Goal: Task Accomplishment & Management: Manage account settings

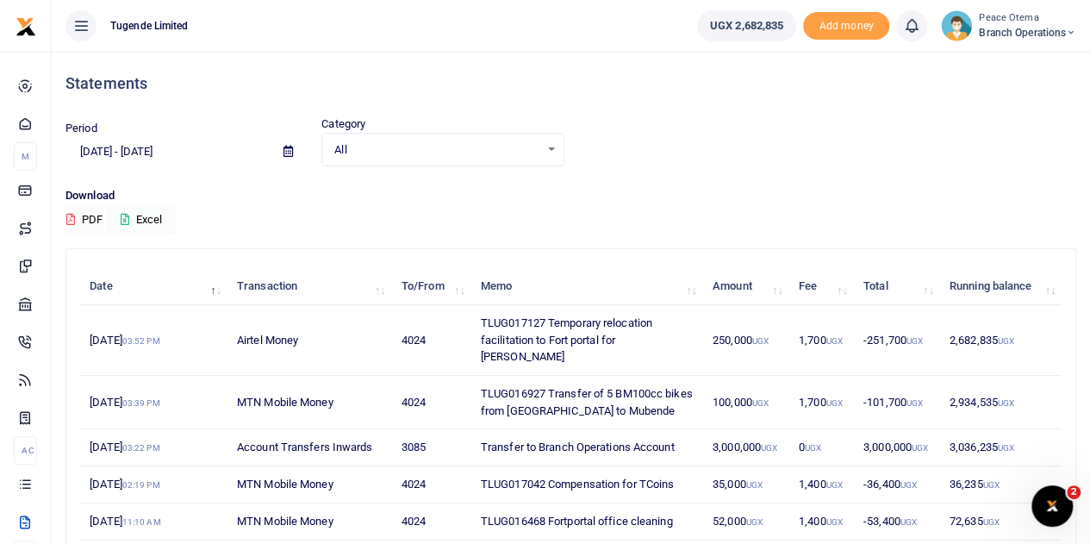
click at [1066, 34] on icon at bounding box center [1071, 33] width 10 height 12
click at [996, 67] on link "Switch accounts" at bounding box center [1010, 63] width 136 height 24
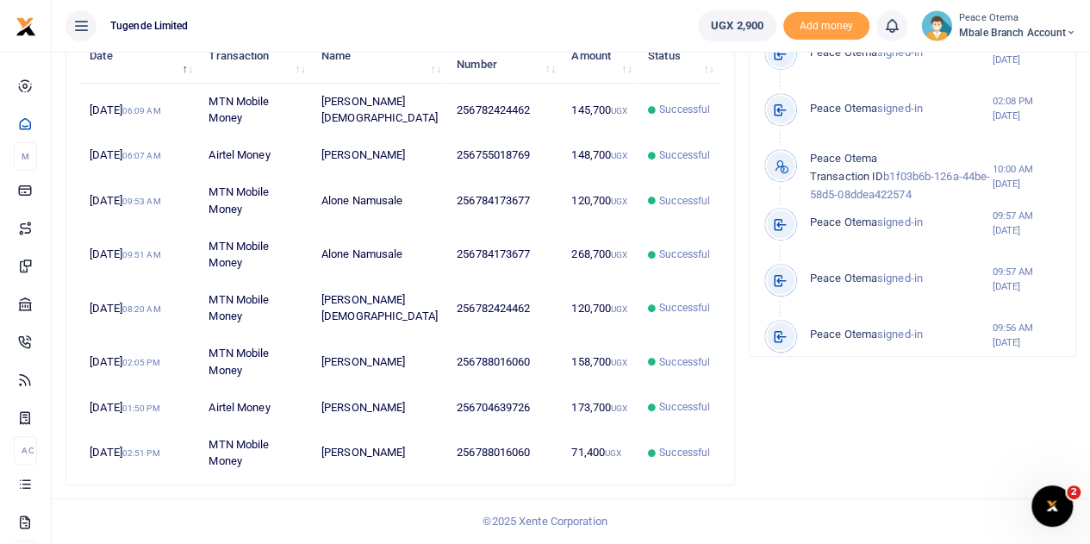
scroll to position [649, 0]
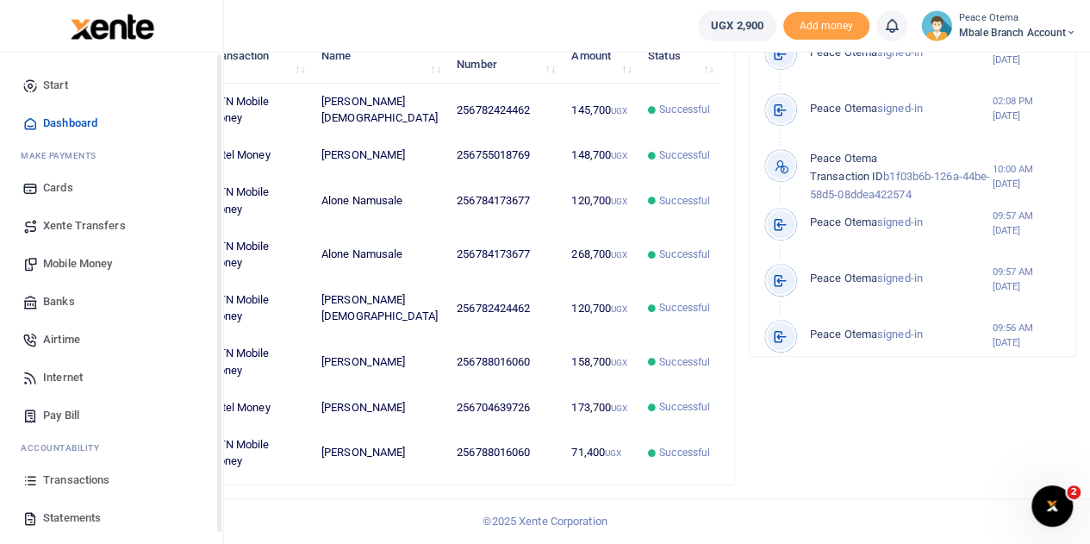
click at [62, 482] on span "Transactions" at bounding box center [76, 479] width 66 height 17
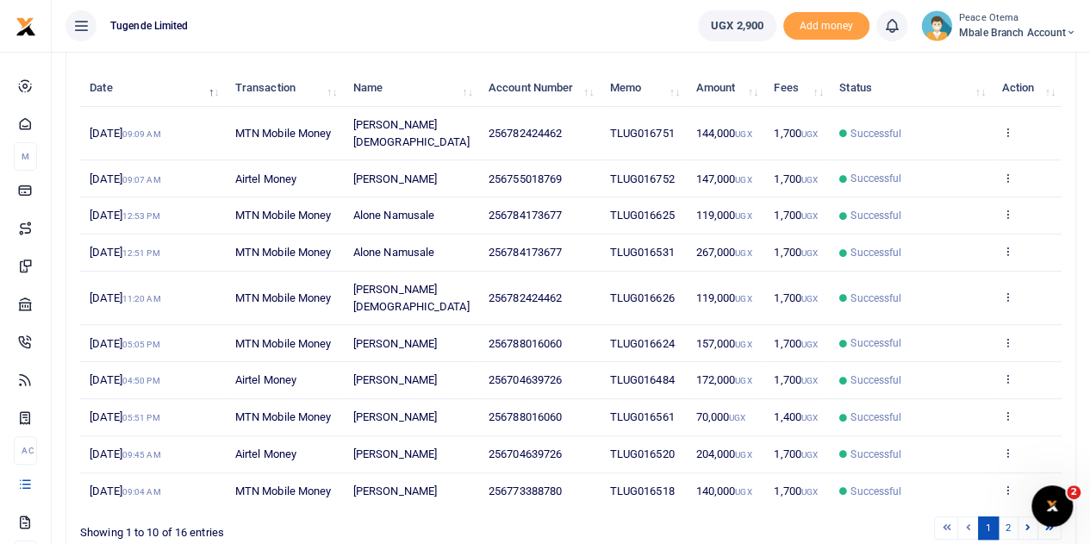
scroll to position [201, 0]
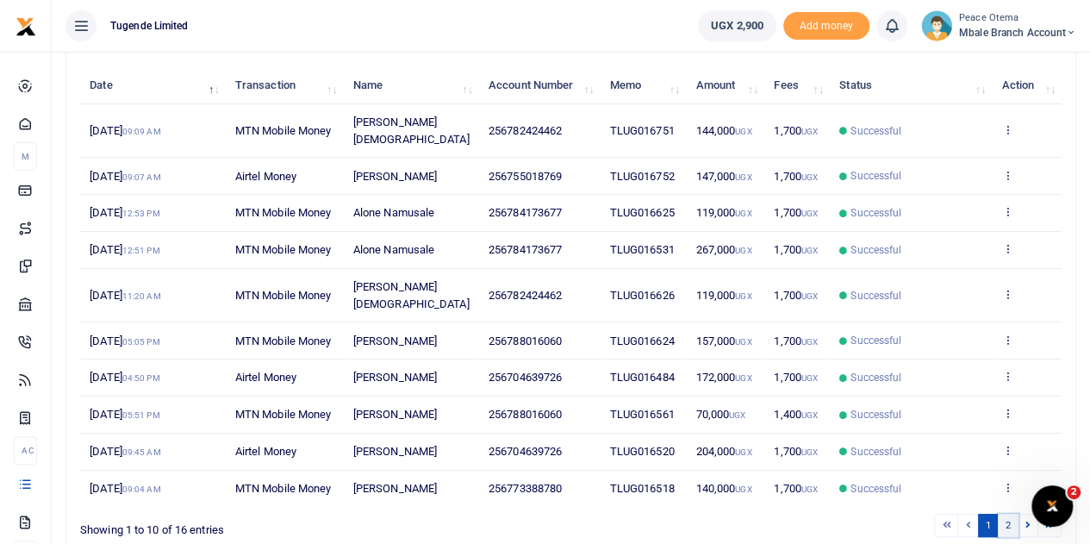
click at [1004, 513] on link "2" at bounding box center [1007, 524] width 21 height 23
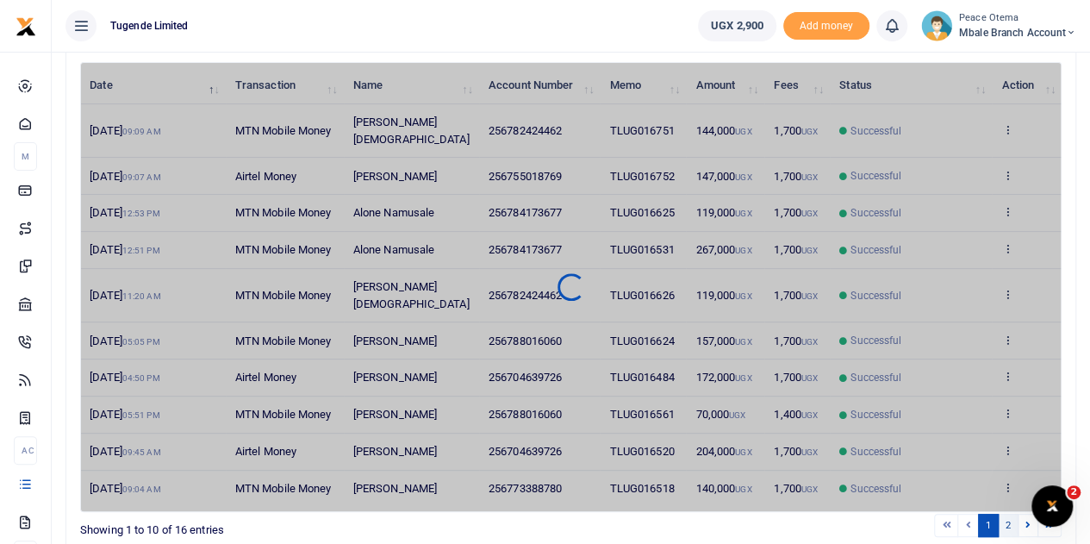
scroll to position [96, 0]
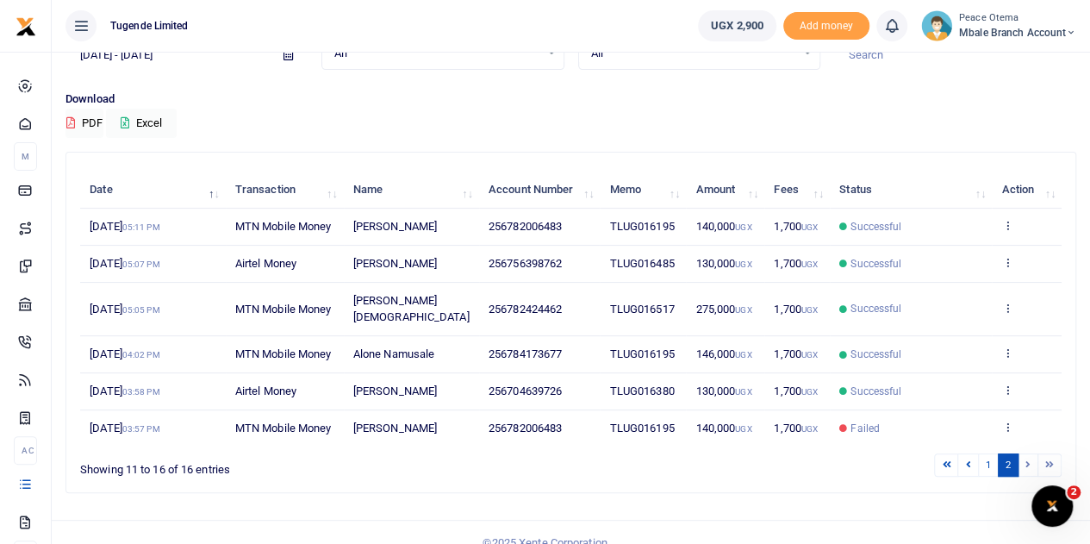
click at [1027, 453] on li at bounding box center [1028, 464] width 20 height 23
click at [987, 453] on link "1" at bounding box center [988, 464] width 21 height 23
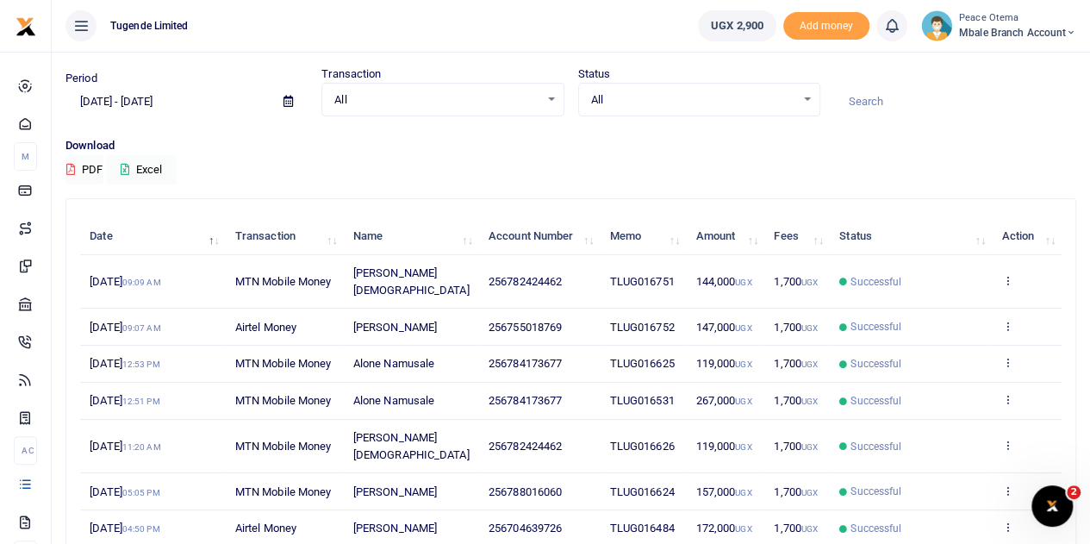
scroll to position [43, 0]
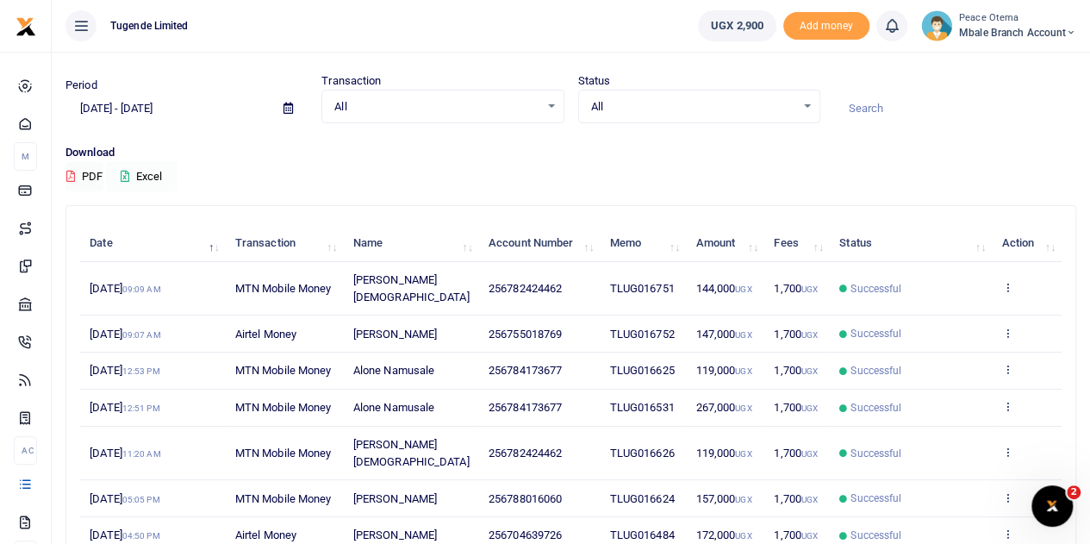
click at [127, 171] on icon at bounding box center [125, 176] width 9 height 11
click at [1074, 29] on icon at bounding box center [1071, 33] width 10 height 12
click at [1005, 64] on link "Switch accounts" at bounding box center [1010, 63] width 136 height 24
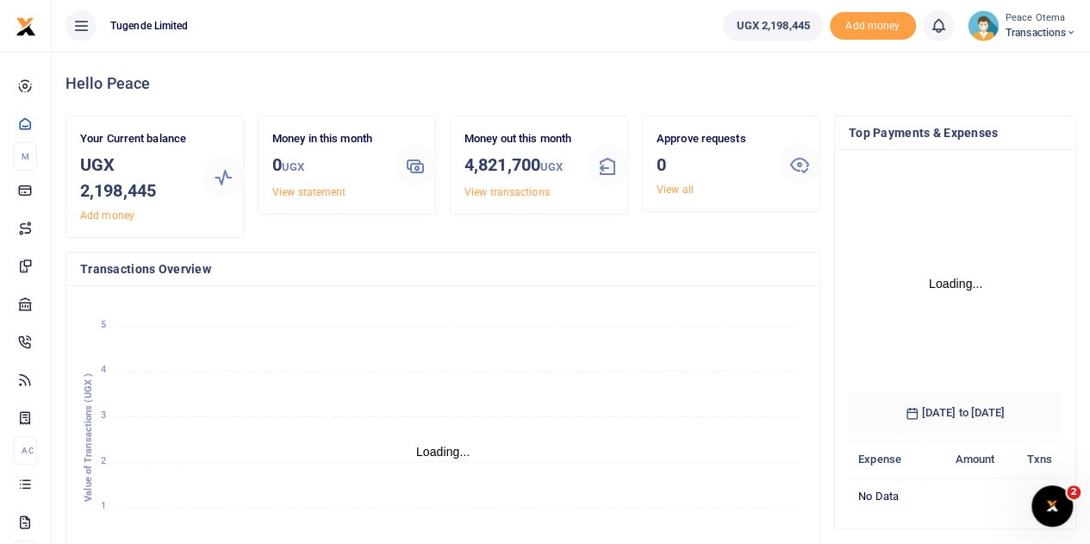
click at [1073, 29] on icon at bounding box center [1071, 33] width 10 height 12
click at [994, 59] on link "Switch accounts" at bounding box center [1010, 63] width 136 height 24
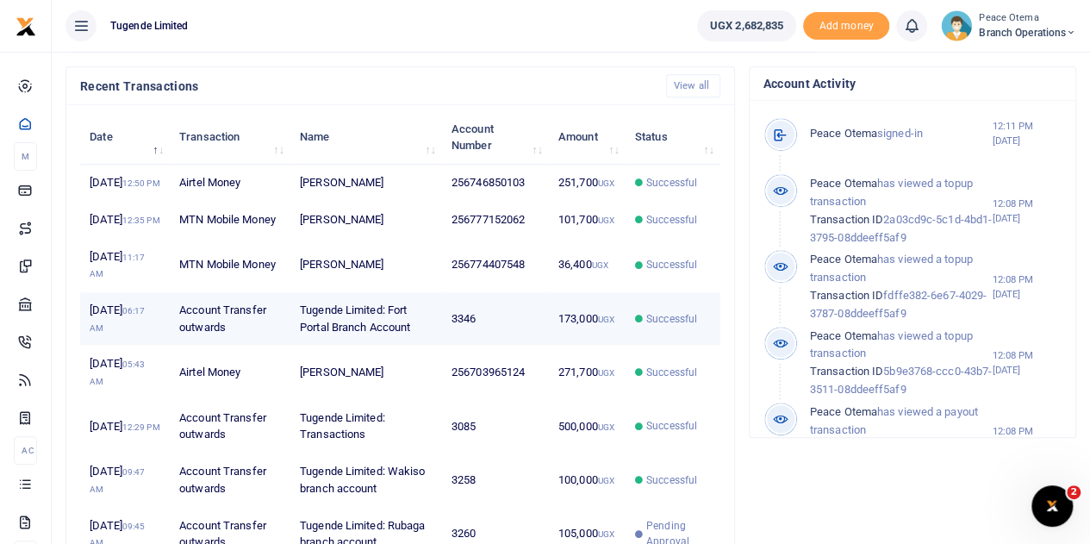
scroll to position [544, 0]
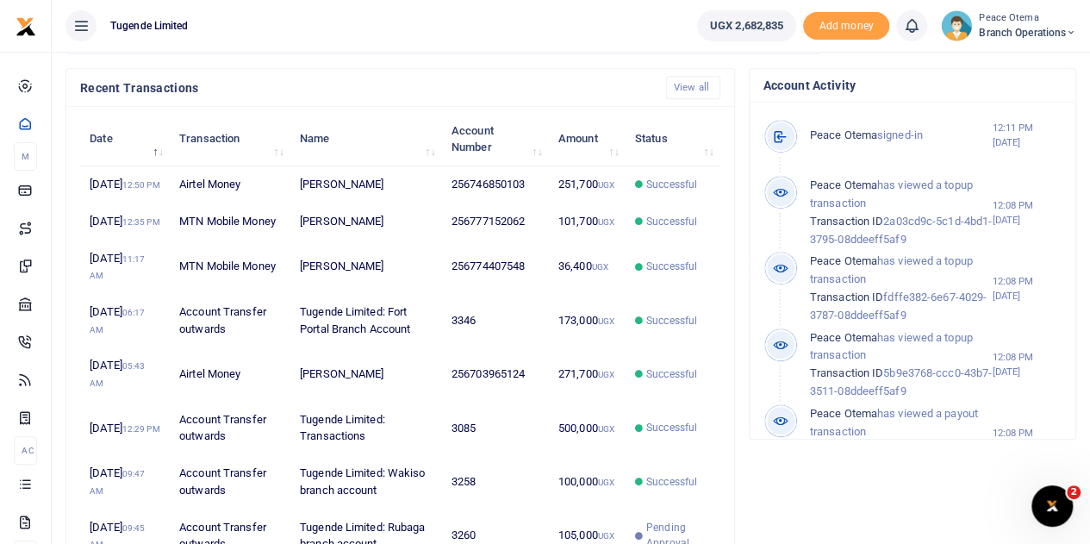
click at [276, 147] on th "Transaction" at bounding box center [230, 138] width 121 height 53
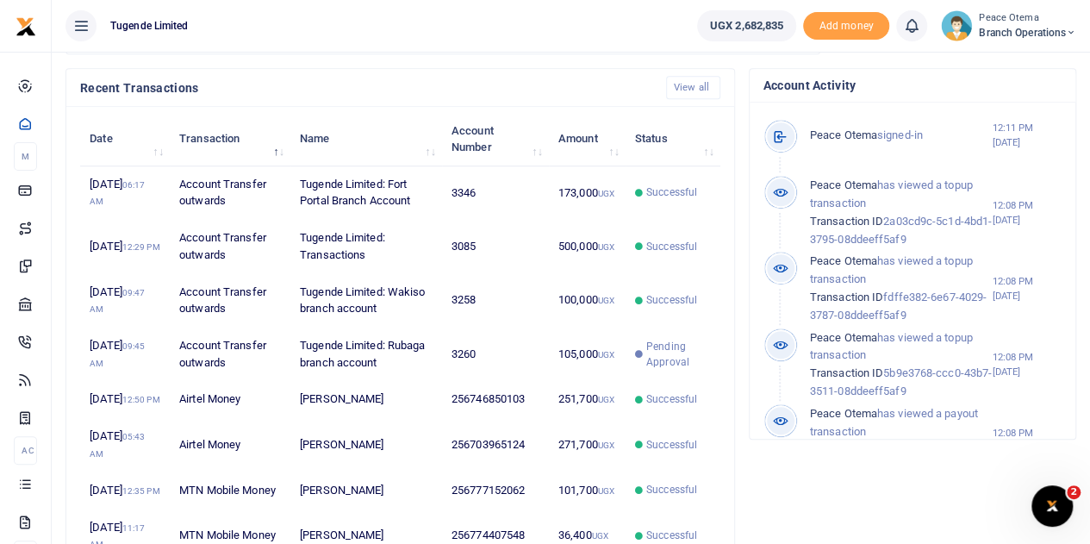
click at [276, 147] on th "Transaction" at bounding box center [230, 138] width 121 height 53
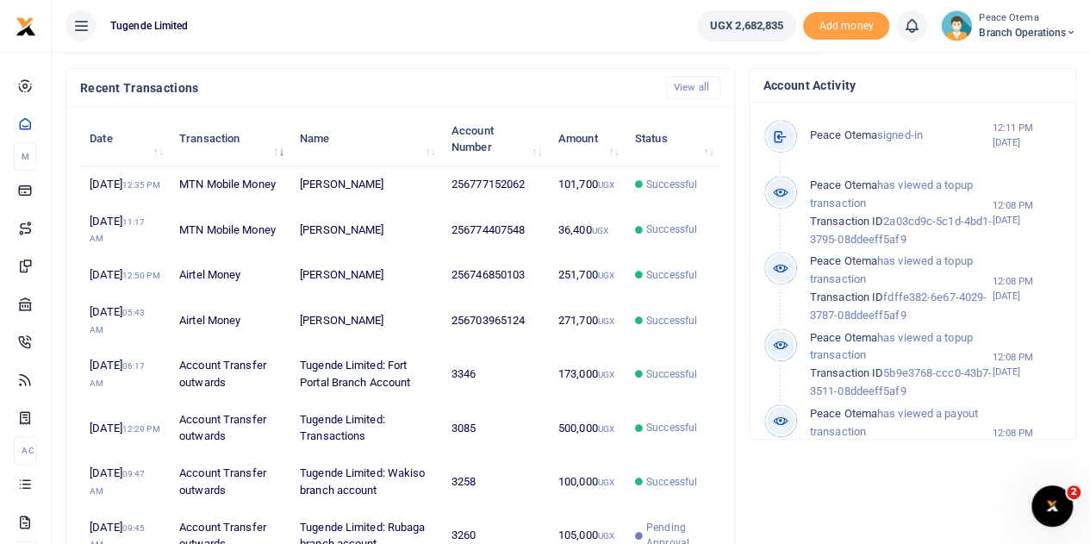
click at [283, 149] on th "Transaction" at bounding box center [230, 138] width 121 height 53
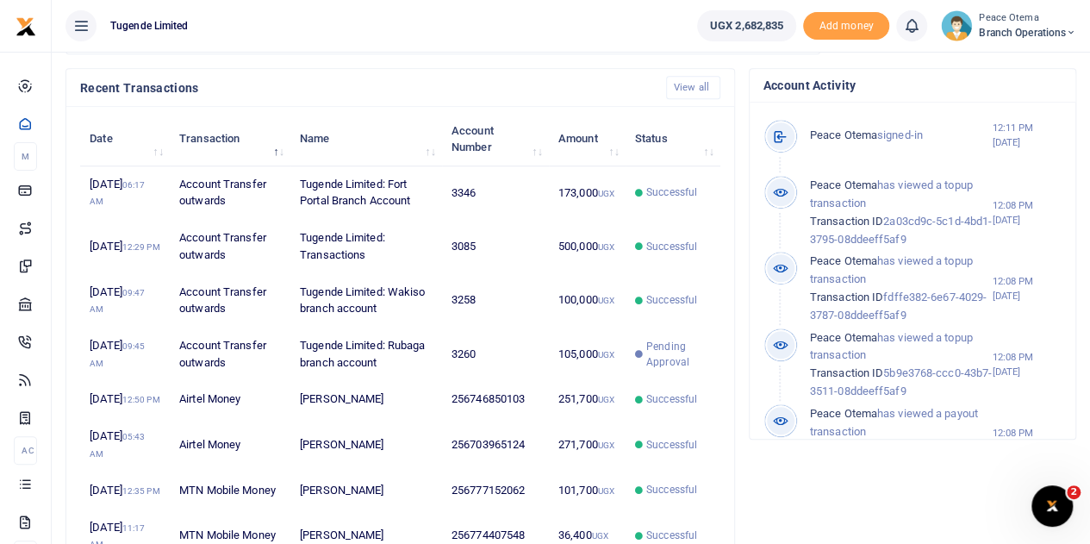
click at [283, 149] on th "Transaction" at bounding box center [230, 138] width 121 height 53
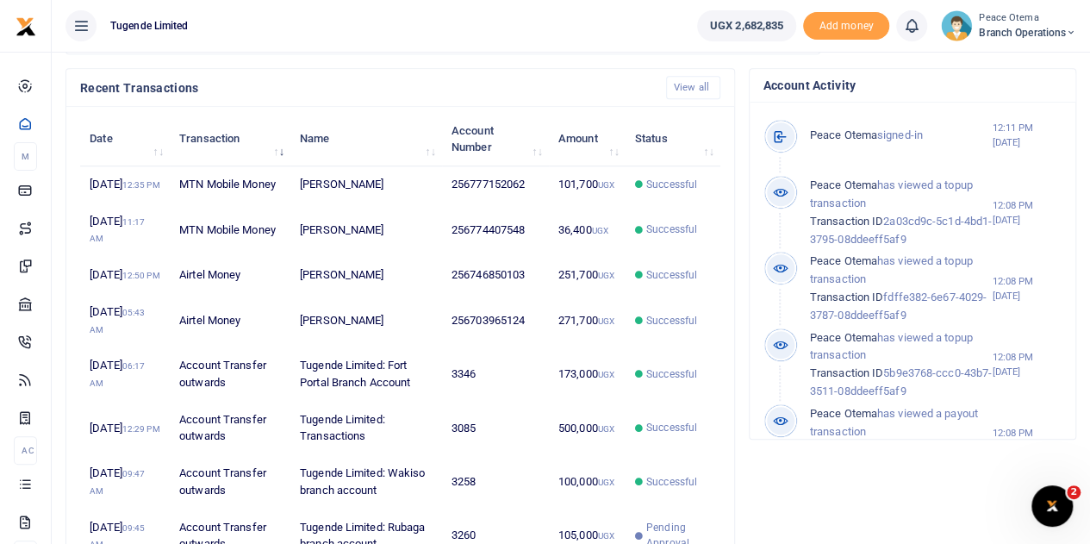
click at [283, 149] on th "Transaction" at bounding box center [230, 138] width 121 height 53
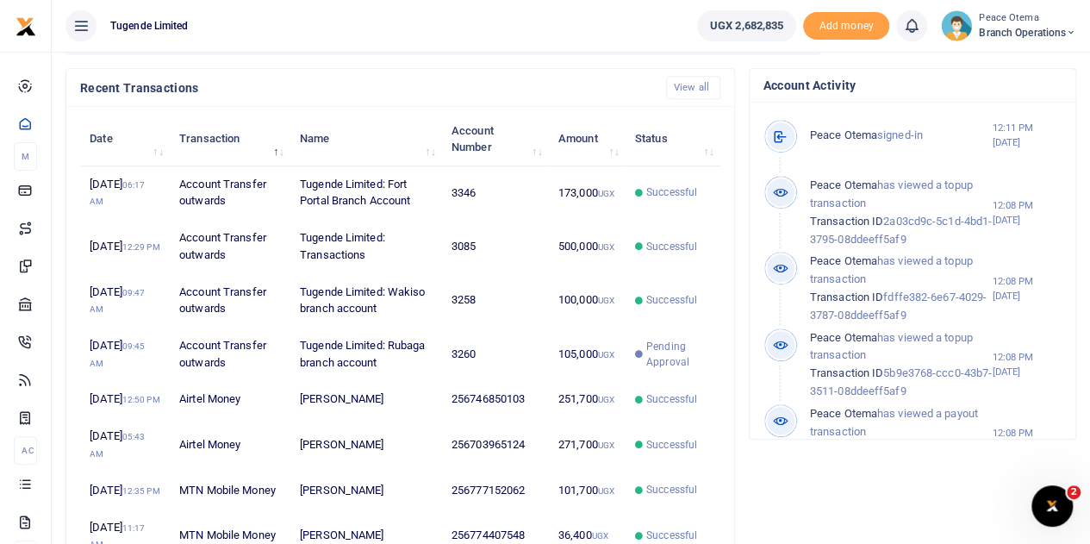
click at [283, 149] on th "Transaction" at bounding box center [230, 138] width 121 height 53
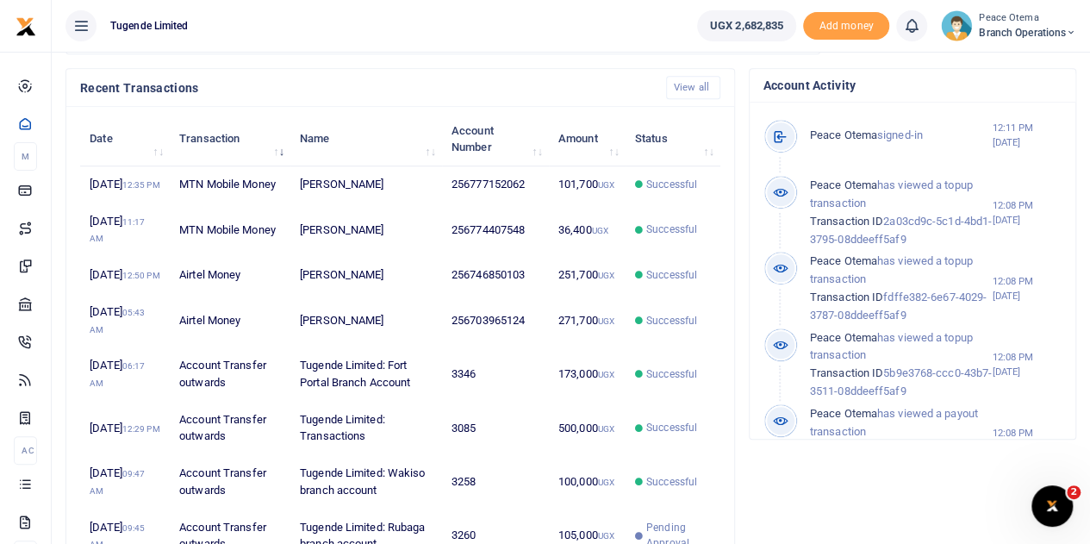
click at [283, 149] on th "Transaction" at bounding box center [230, 138] width 121 height 53
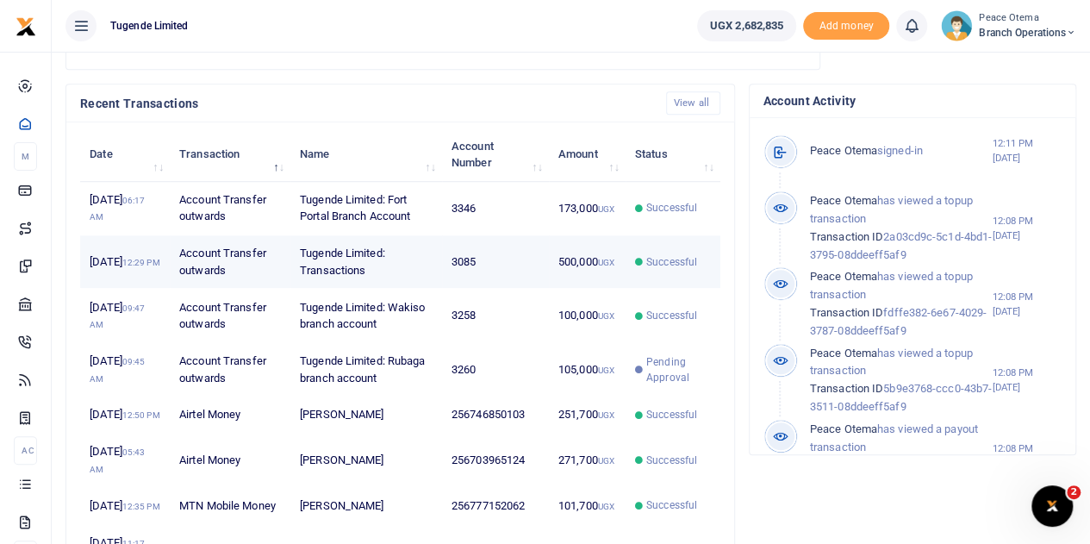
scroll to position [520, 0]
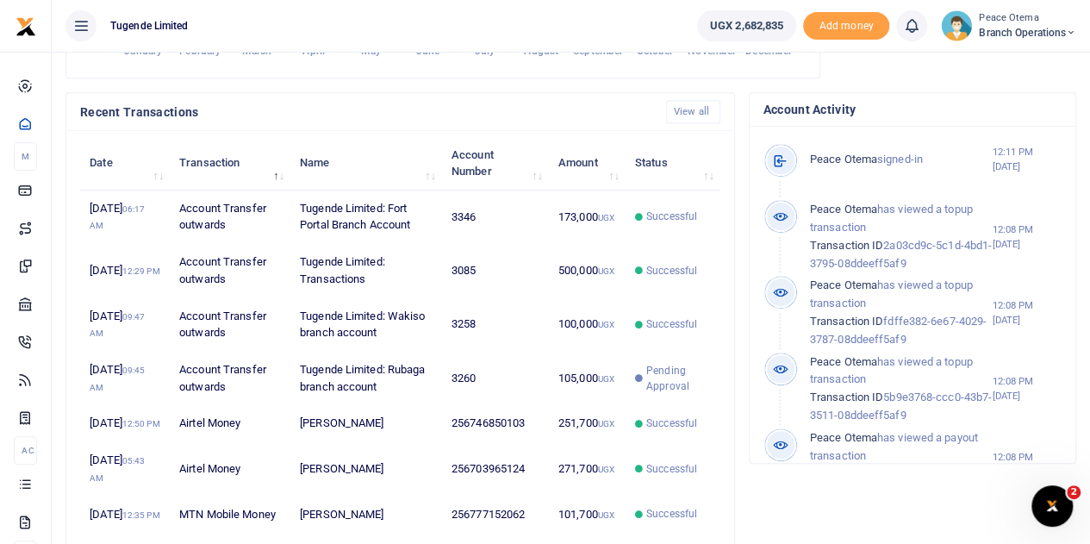
click at [162, 168] on th "Date" at bounding box center [125, 162] width 90 height 53
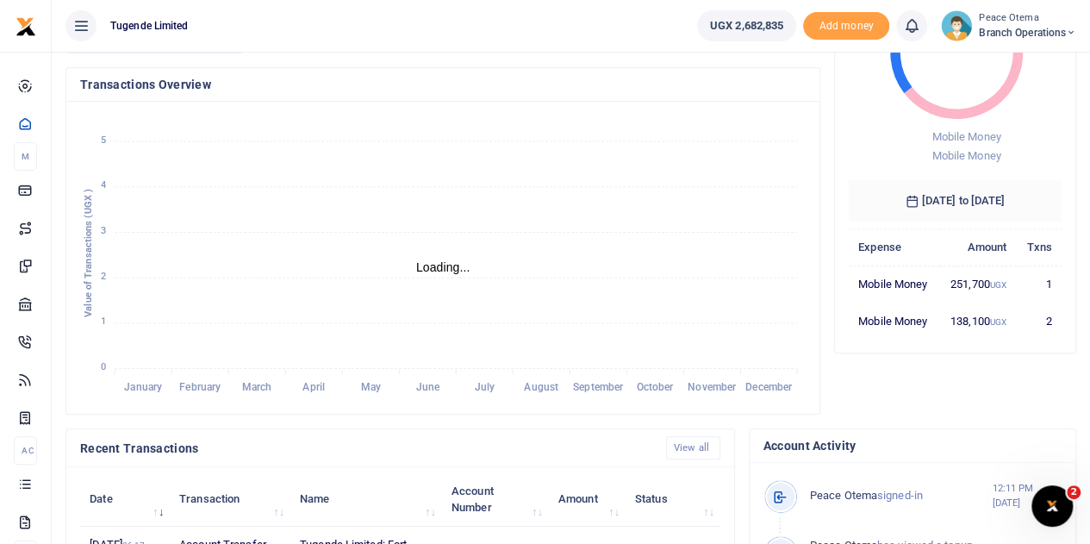
scroll to position [0, 0]
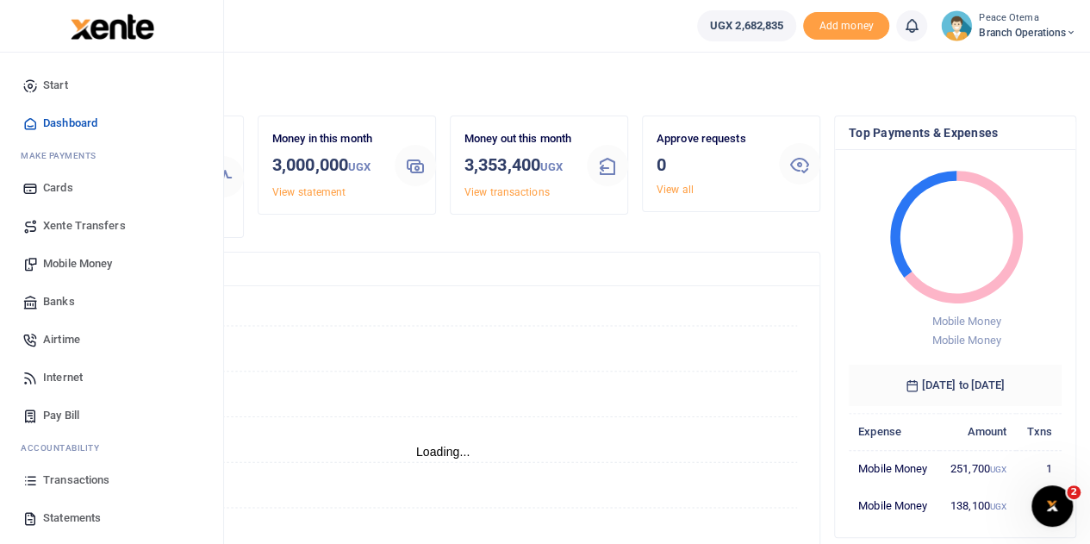
click at [60, 486] on span "Transactions" at bounding box center [76, 479] width 66 height 17
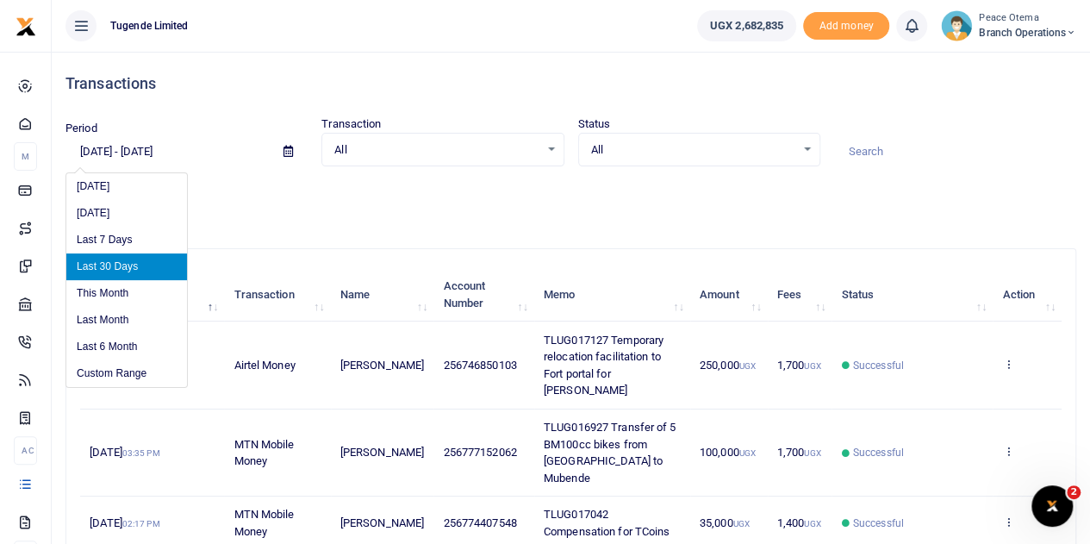
click at [107, 152] on input "[DATE] - [DATE]" at bounding box center [167, 151] width 204 height 29
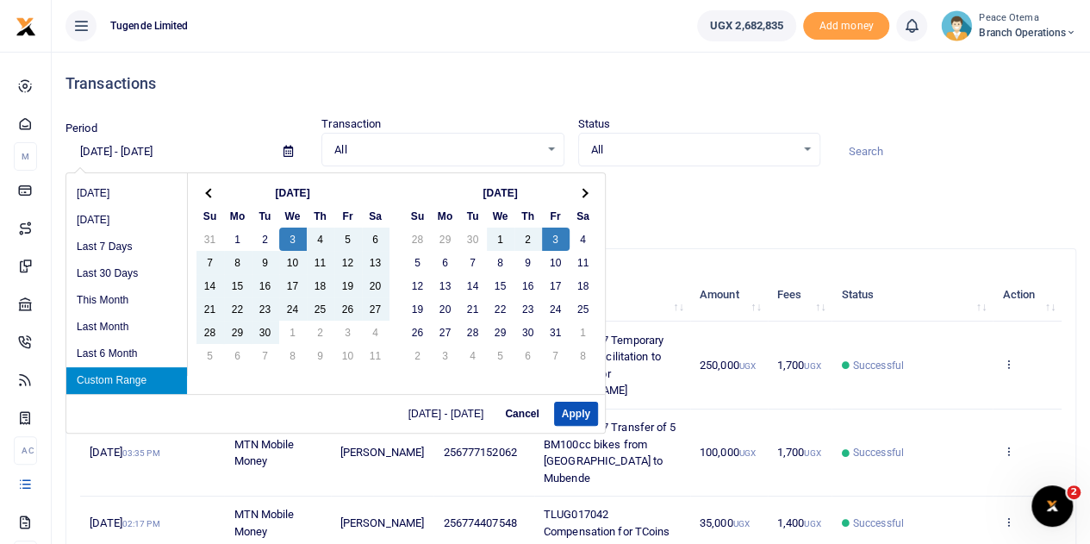
click at [174, 152] on input "09/03/2025 - 10/03/2025" at bounding box center [167, 151] width 204 height 29
click at [158, 150] on input "09/03/2025 - 10/03/2025" at bounding box center [167, 151] width 204 height 29
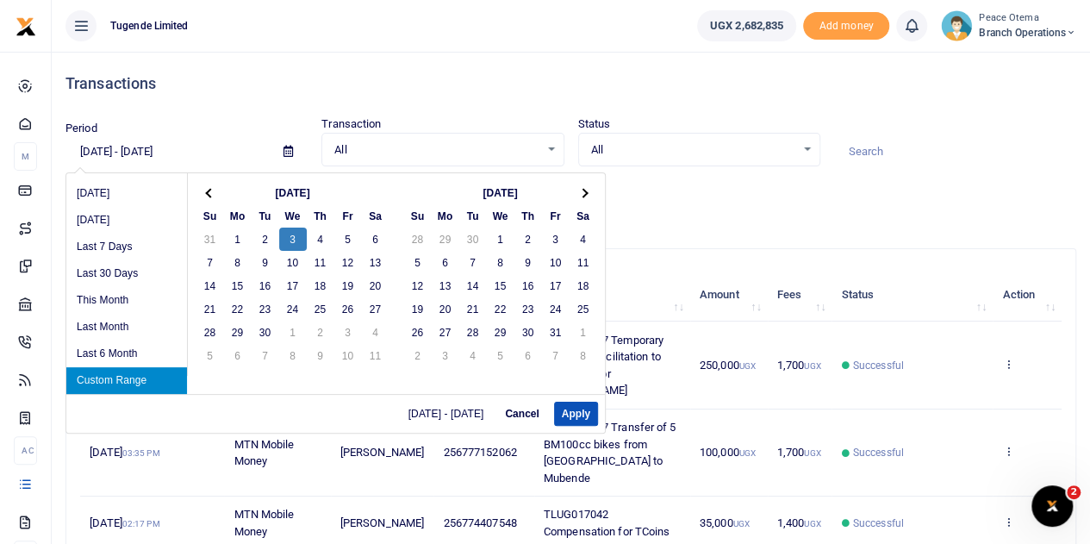
type input "09/03/2025 - 09/05/2025"
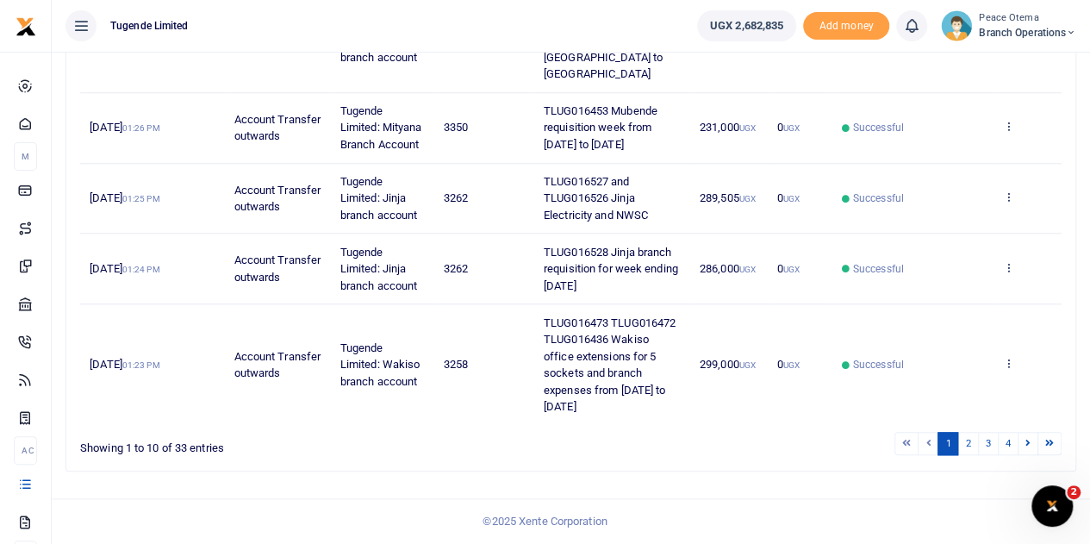
scroll to position [831, 0]
click at [970, 447] on link "2" at bounding box center [967, 443] width 21 height 23
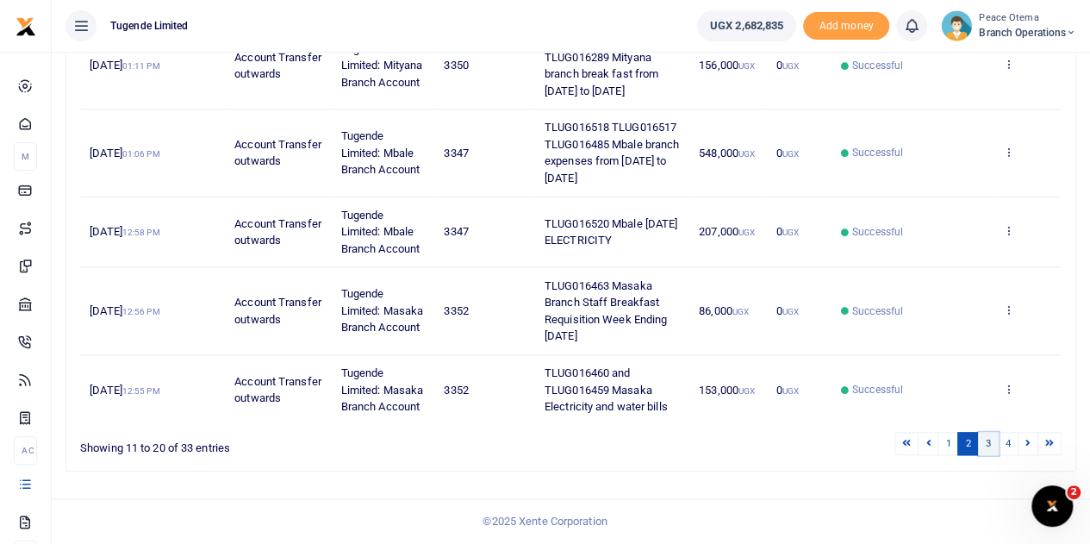
click at [982, 444] on link "3" at bounding box center [988, 443] width 21 height 23
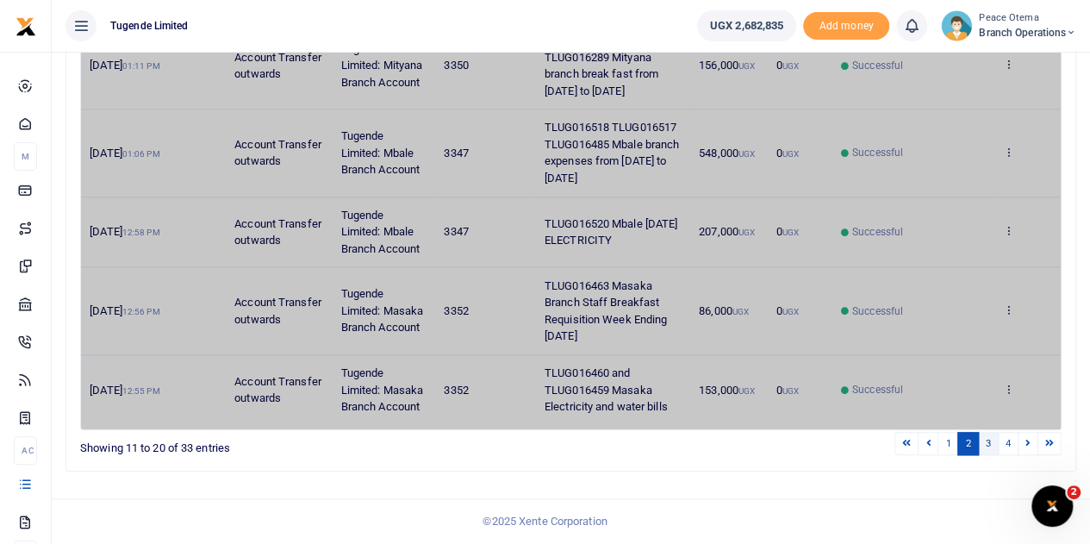
scroll to position [613, 0]
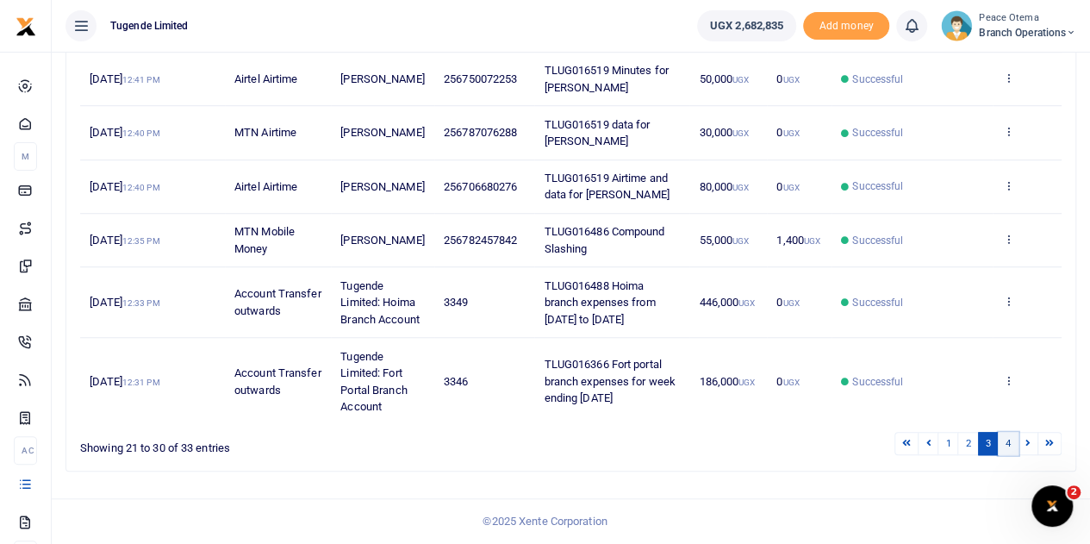
click at [1006, 443] on link "4" at bounding box center [1007, 443] width 21 height 23
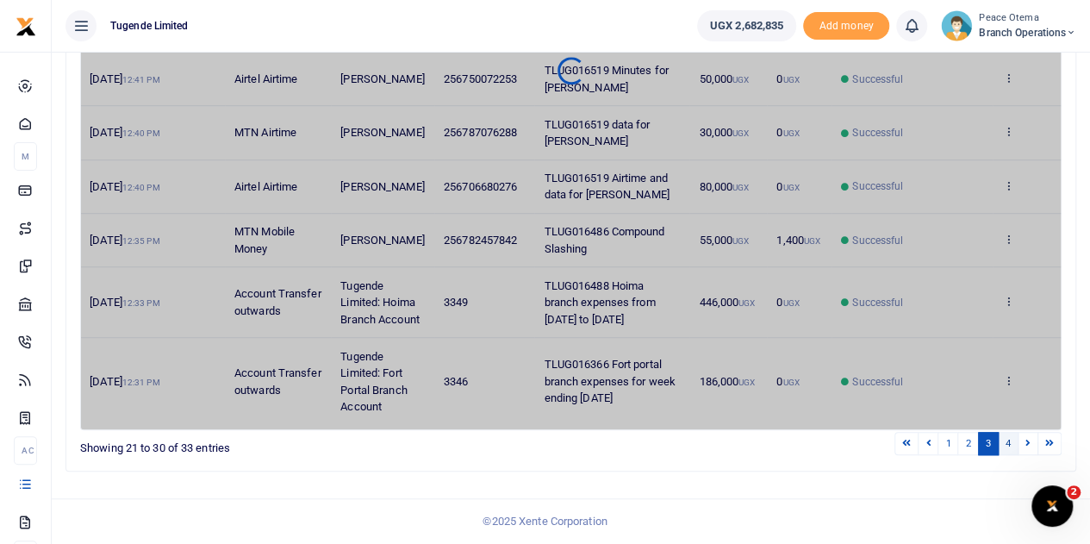
scroll to position [188, 0]
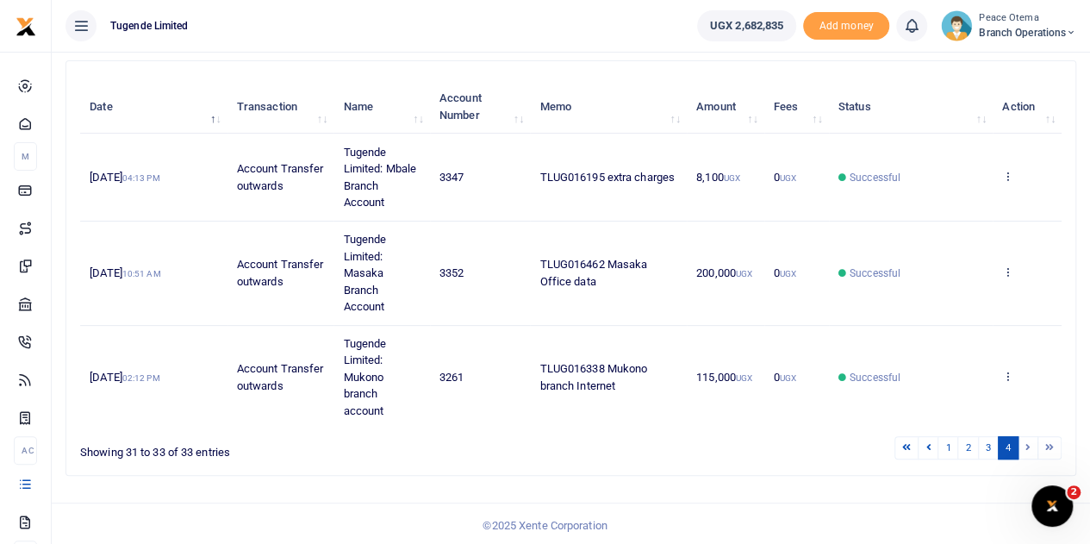
click at [1023, 445] on li at bounding box center [1028, 447] width 20 height 23
click at [1006, 444] on link "4" at bounding box center [1007, 447] width 21 height 23
click at [1022, 442] on li at bounding box center [1028, 447] width 20 height 23
click at [1046, 444] on li at bounding box center [1049, 447] width 23 height 23
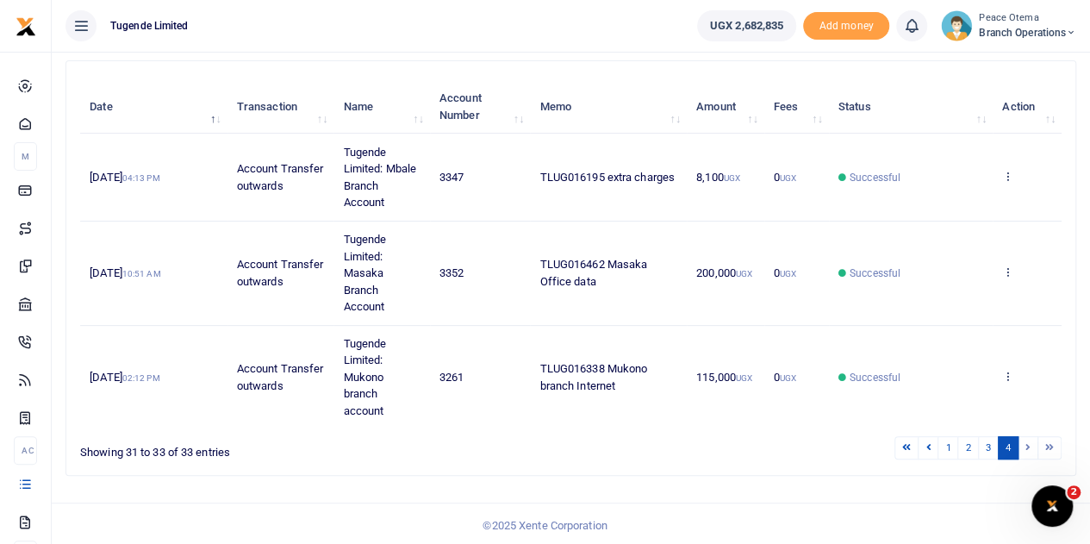
click at [1046, 444] on li at bounding box center [1049, 447] width 23 height 23
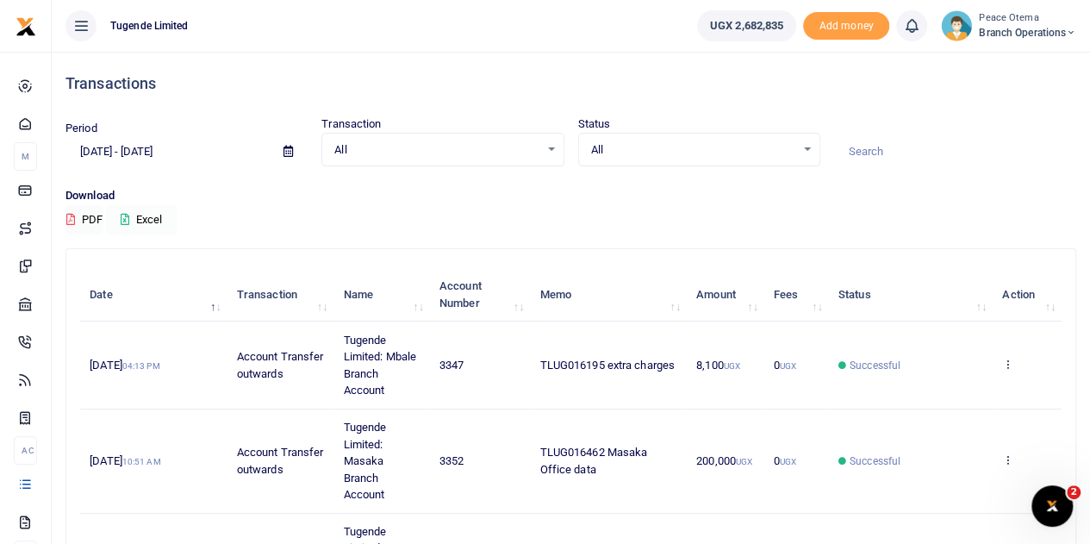
click at [129, 214] on icon at bounding box center [125, 219] width 9 height 11
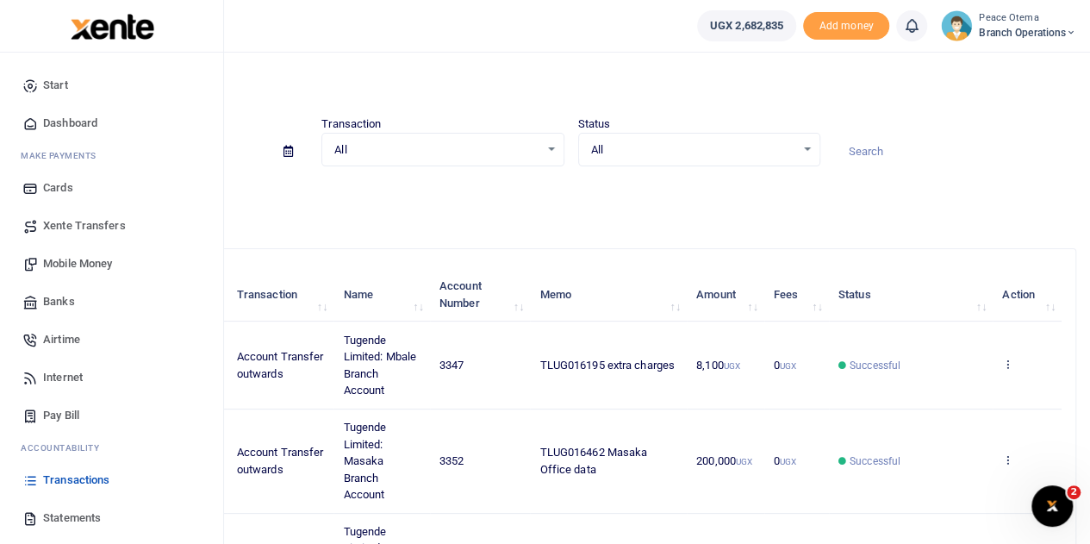
click at [82, 521] on span "Statements" at bounding box center [72, 517] width 58 height 17
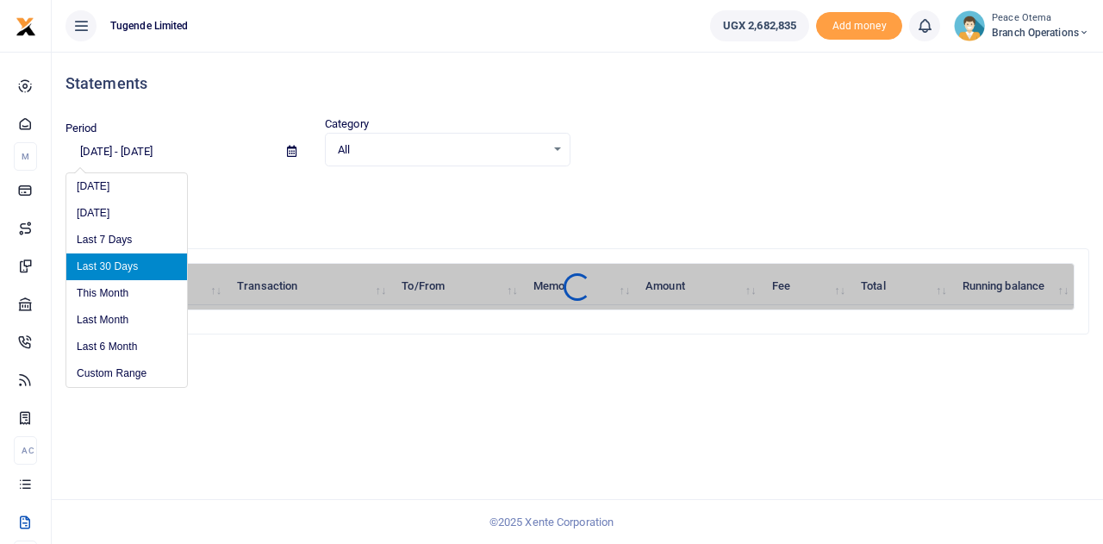
click at [93, 150] on input "[DATE] - [DATE]" at bounding box center [169, 151] width 208 height 29
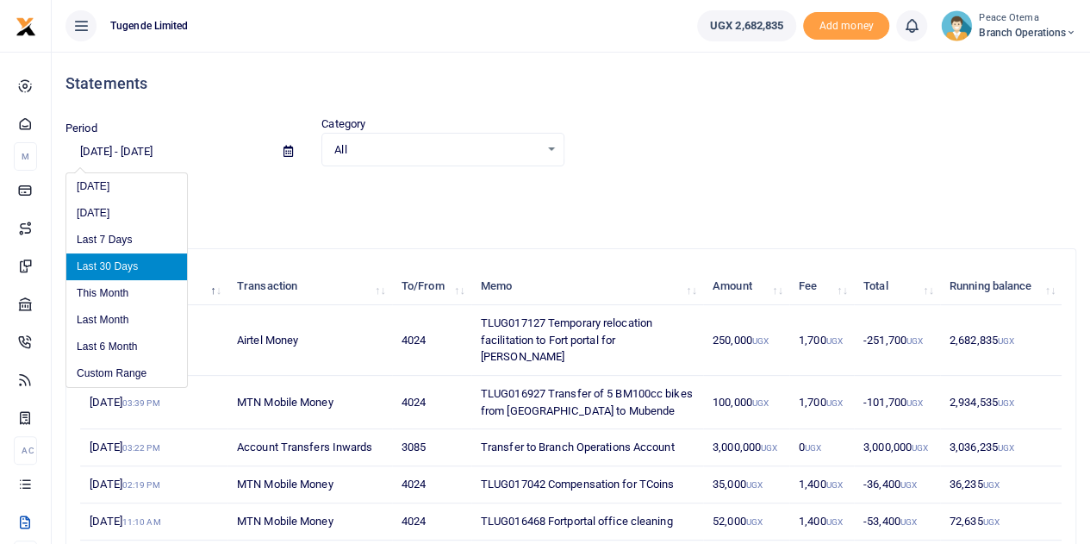
click at [109, 150] on input "[DATE] - [DATE]" at bounding box center [167, 151] width 204 height 29
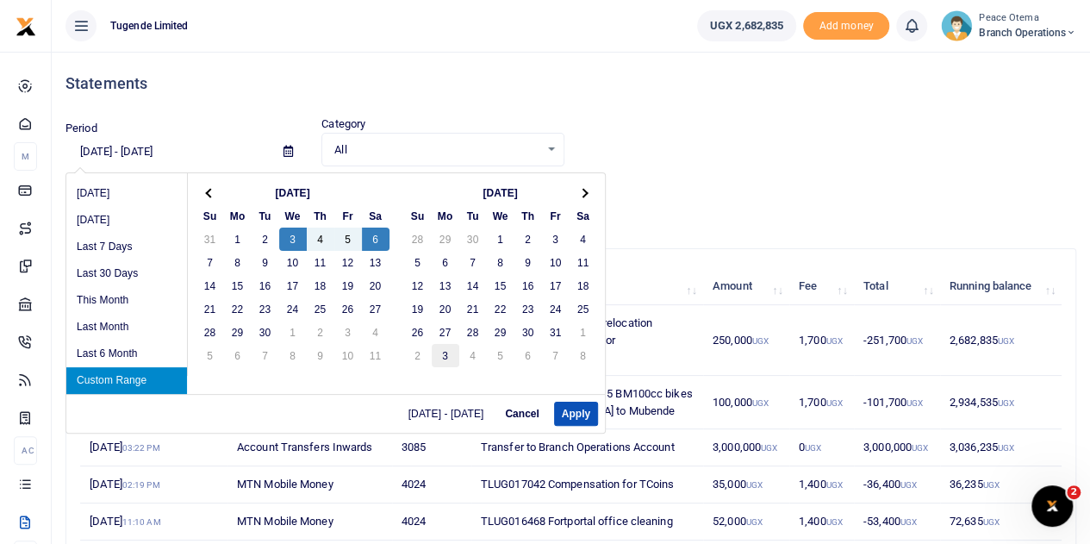
type input "[DATE] - [DATE]"
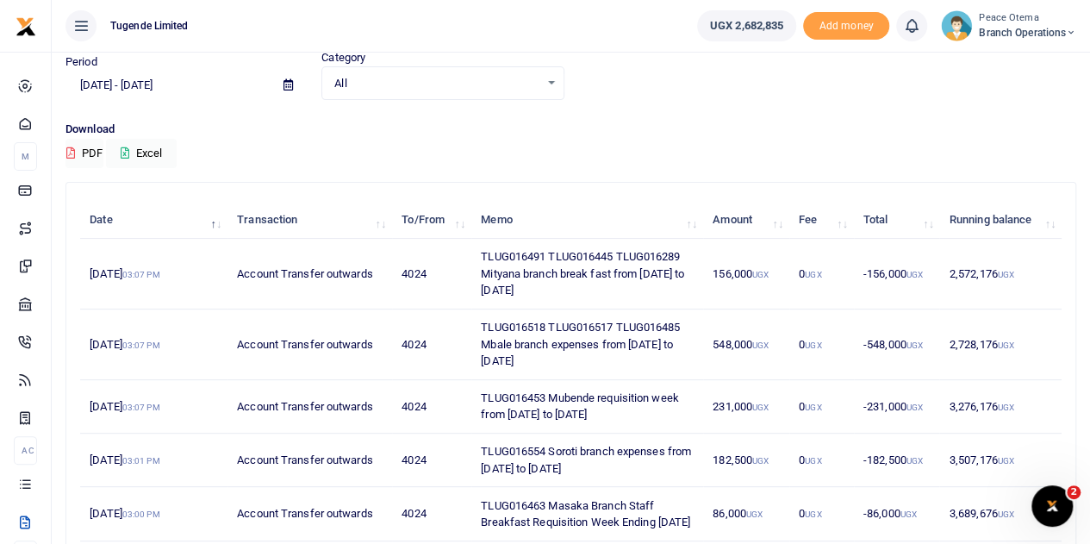
scroll to position [44, 0]
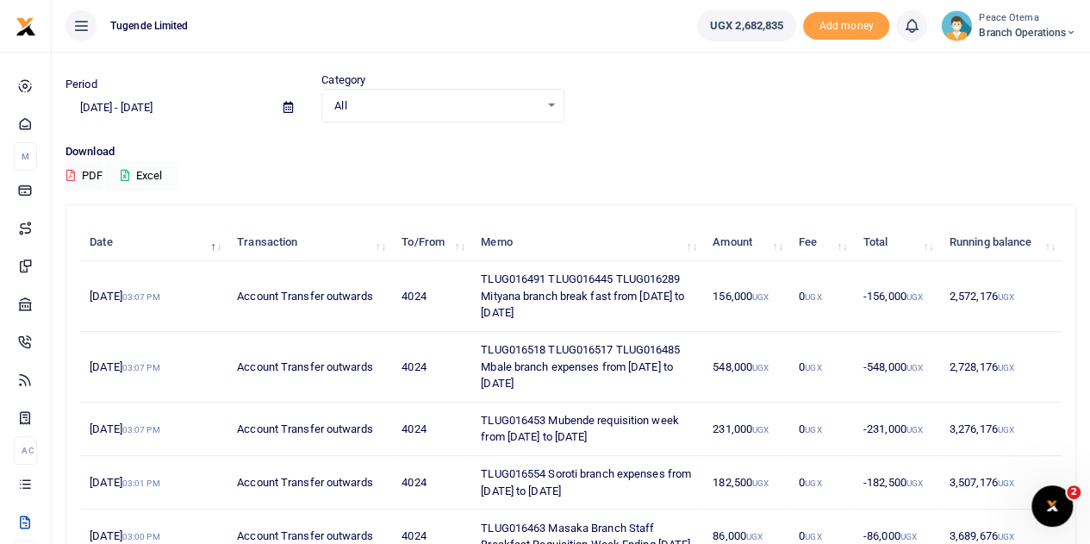
click at [121, 177] on button "Excel" at bounding box center [141, 175] width 71 height 29
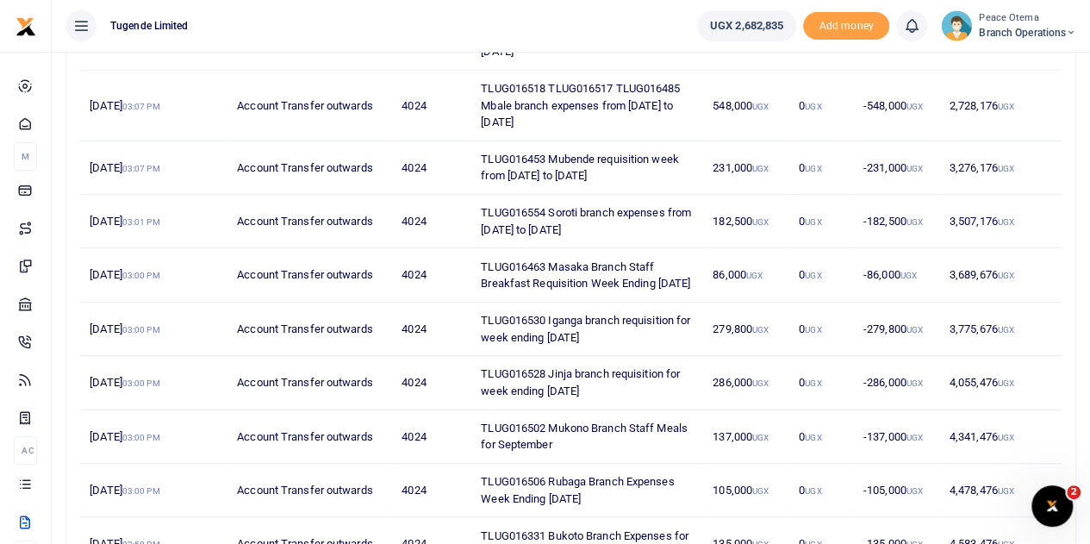
scroll to position [462, 0]
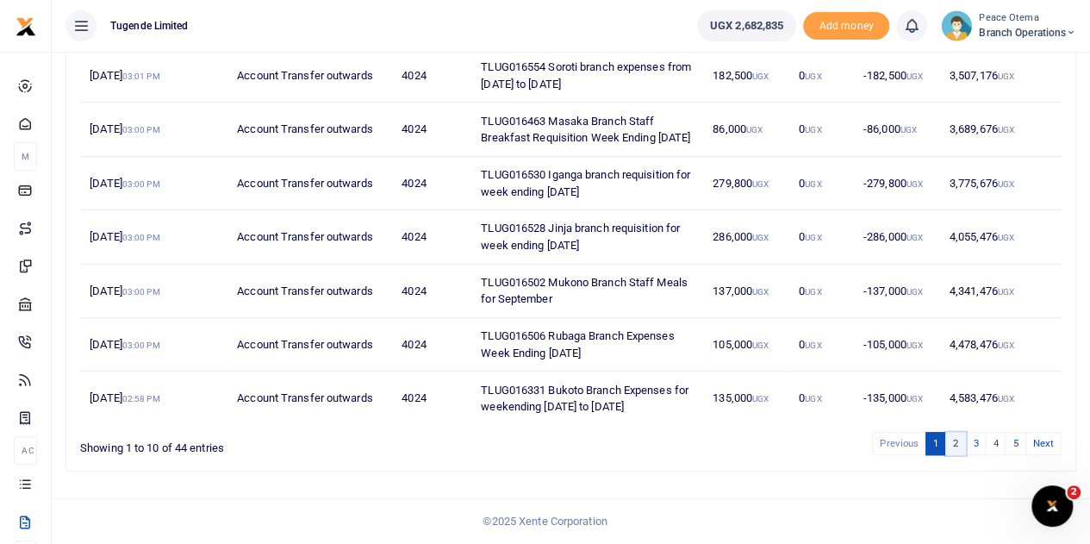
click at [958, 449] on link "2" at bounding box center [955, 443] width 21 height 23
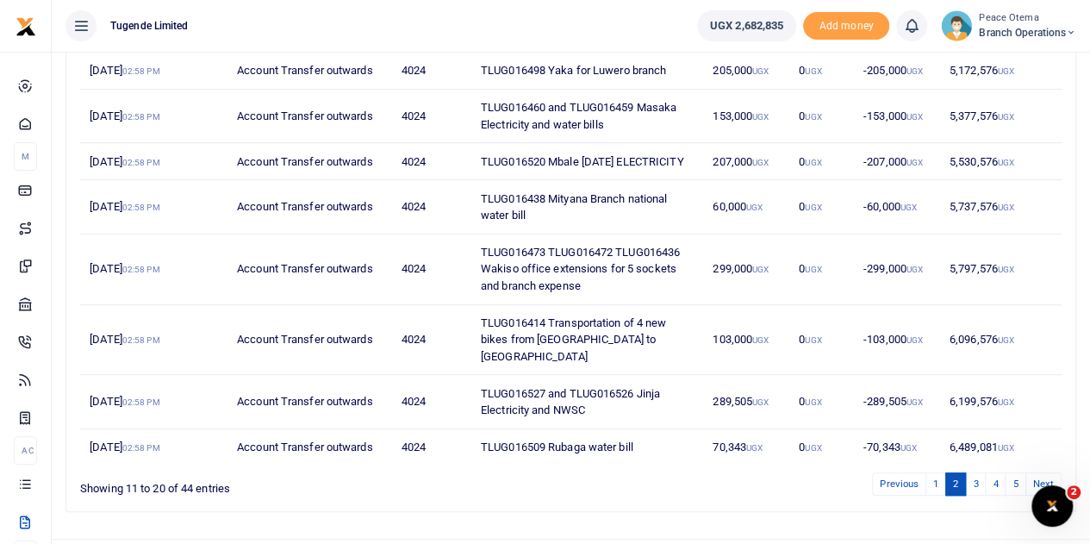
scroll to position [377, 0]
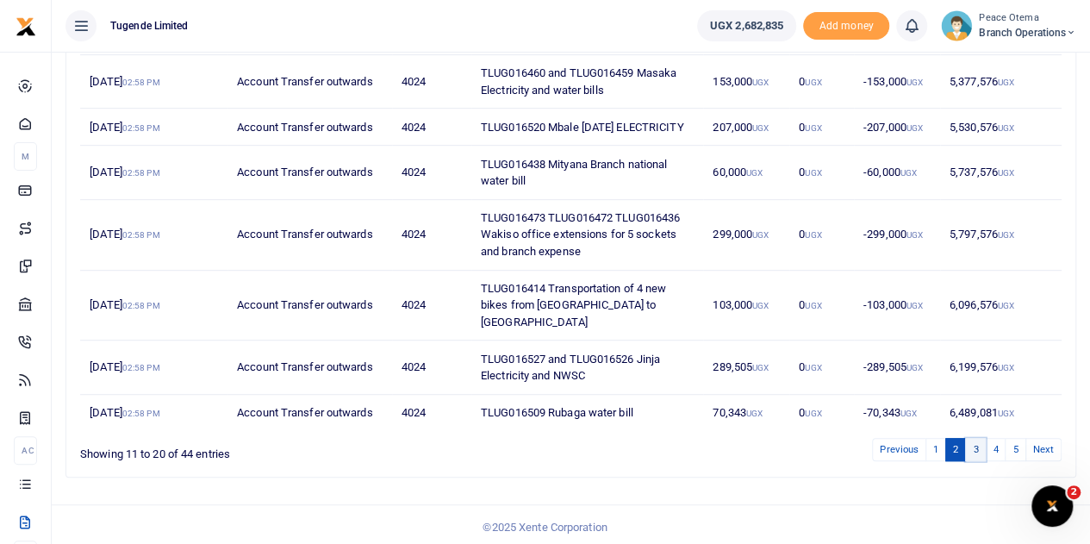
click at [973, 445] on link "3" at bounding box center [975, 449] width 21 height 23
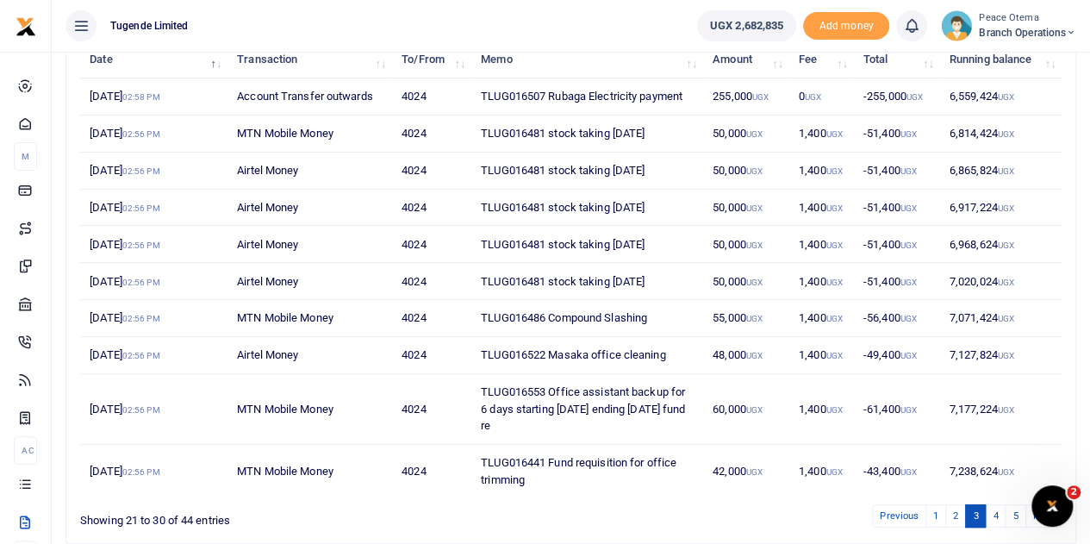
scroll to position [294, 0]
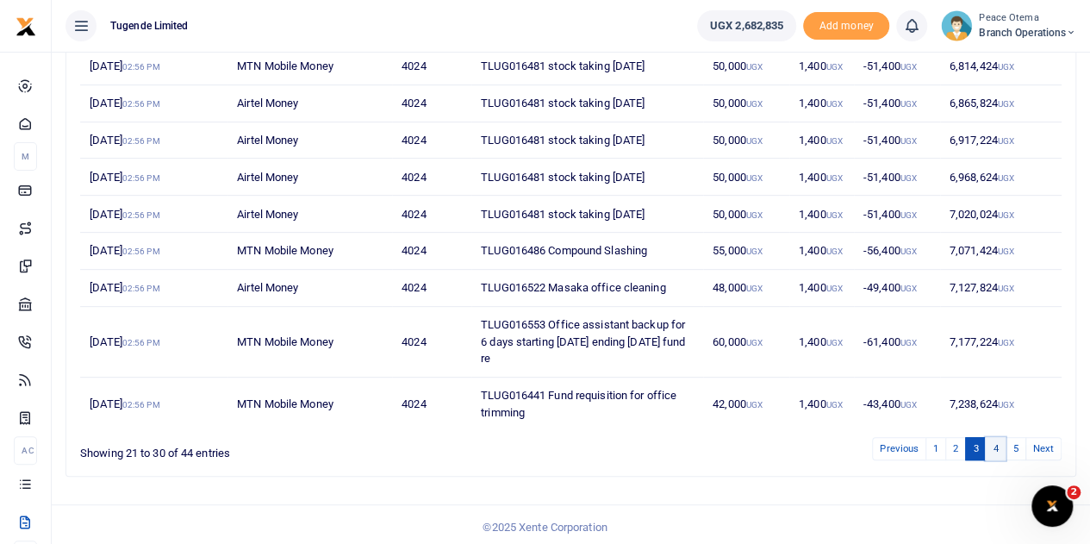
click at [997, 443] on link "4" at bounding box center [995, 448] width 21 height 23
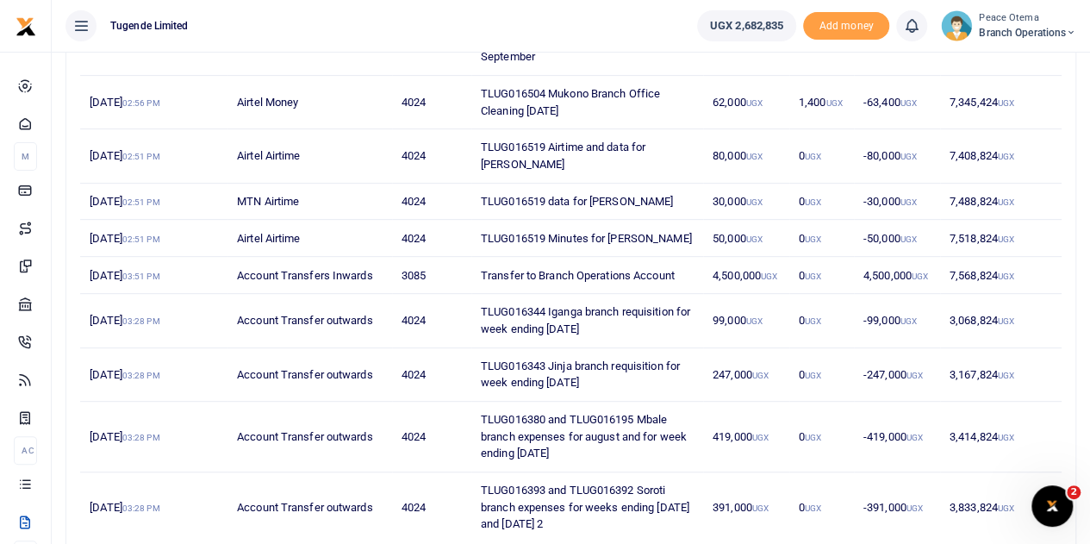
scroll to position [428, 0]
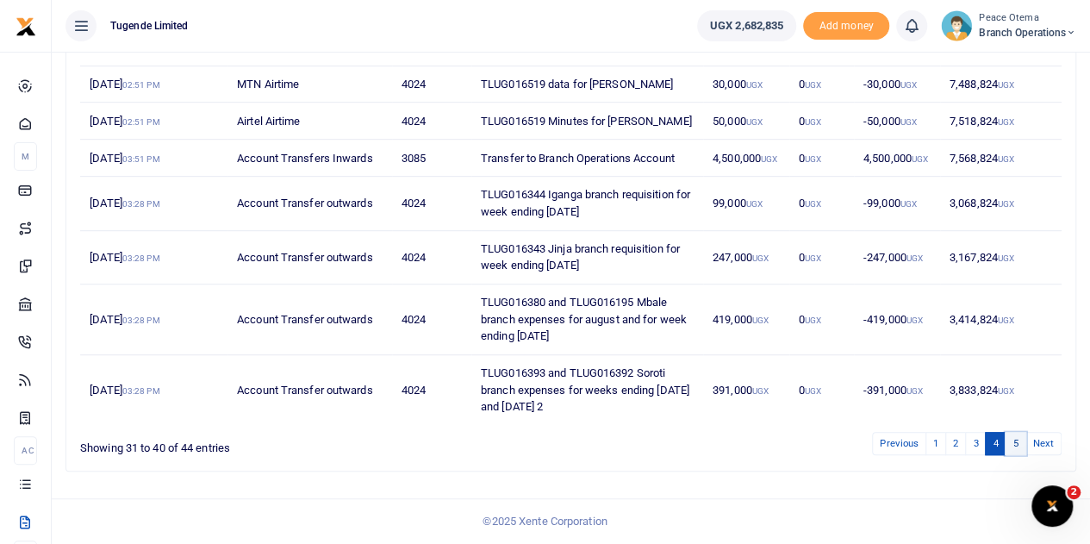
click at [1016, 449] on link "5" at bounding box center [1014, 443] width 21 height 23
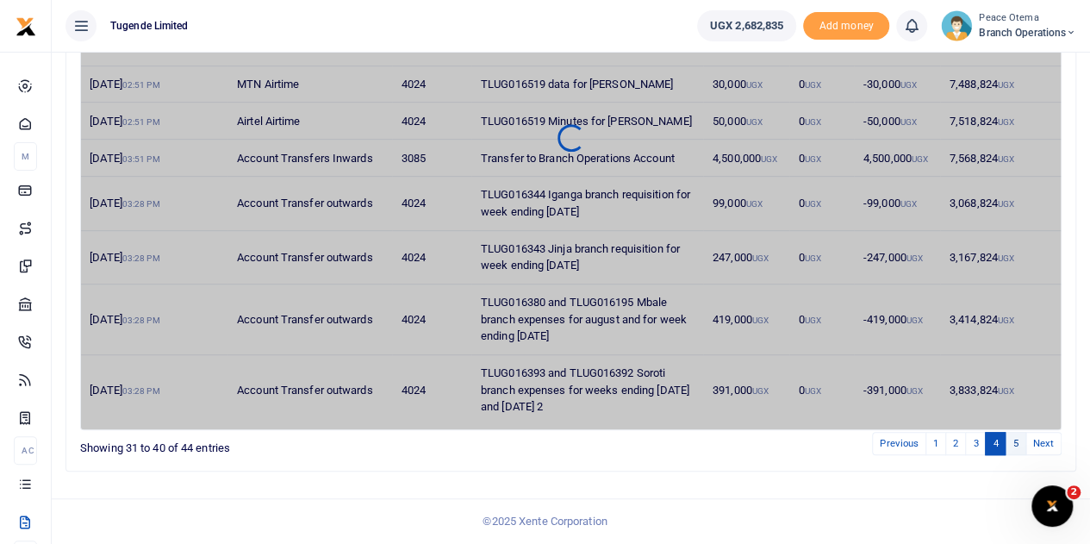
scroll to position [57, 0]
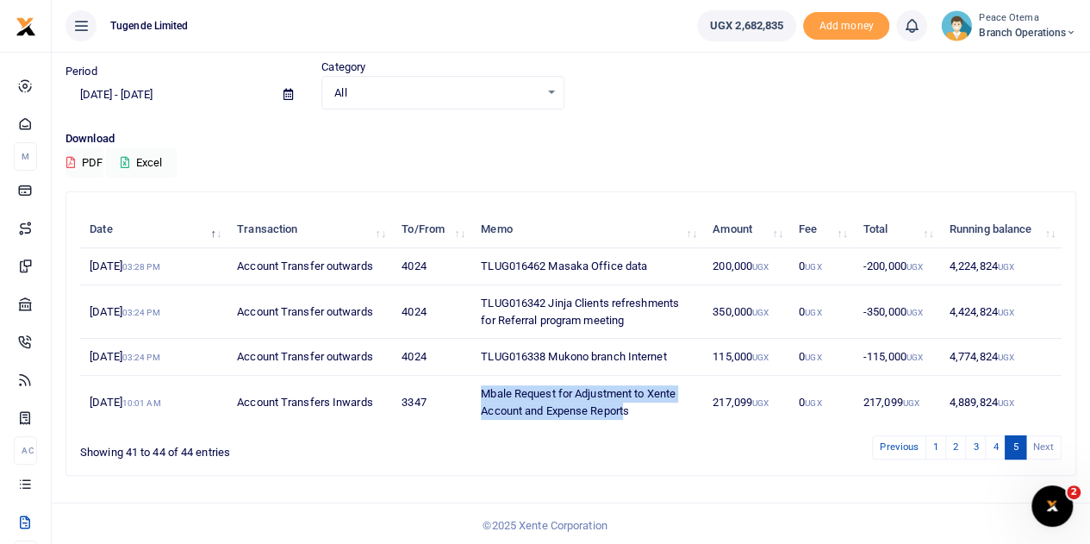
drag, startPoint x: 482, startPoint y: 390, endPoint x: 627, endPoint y: 412, distance: 146.3
click at [627, 412] on td "Mbale Request for Adjustment to Xente Account and Expense Reports" at bounding box center [587, 402] width 232 height 53
